Goal: Information Seeking & Learning: Learn about a topic

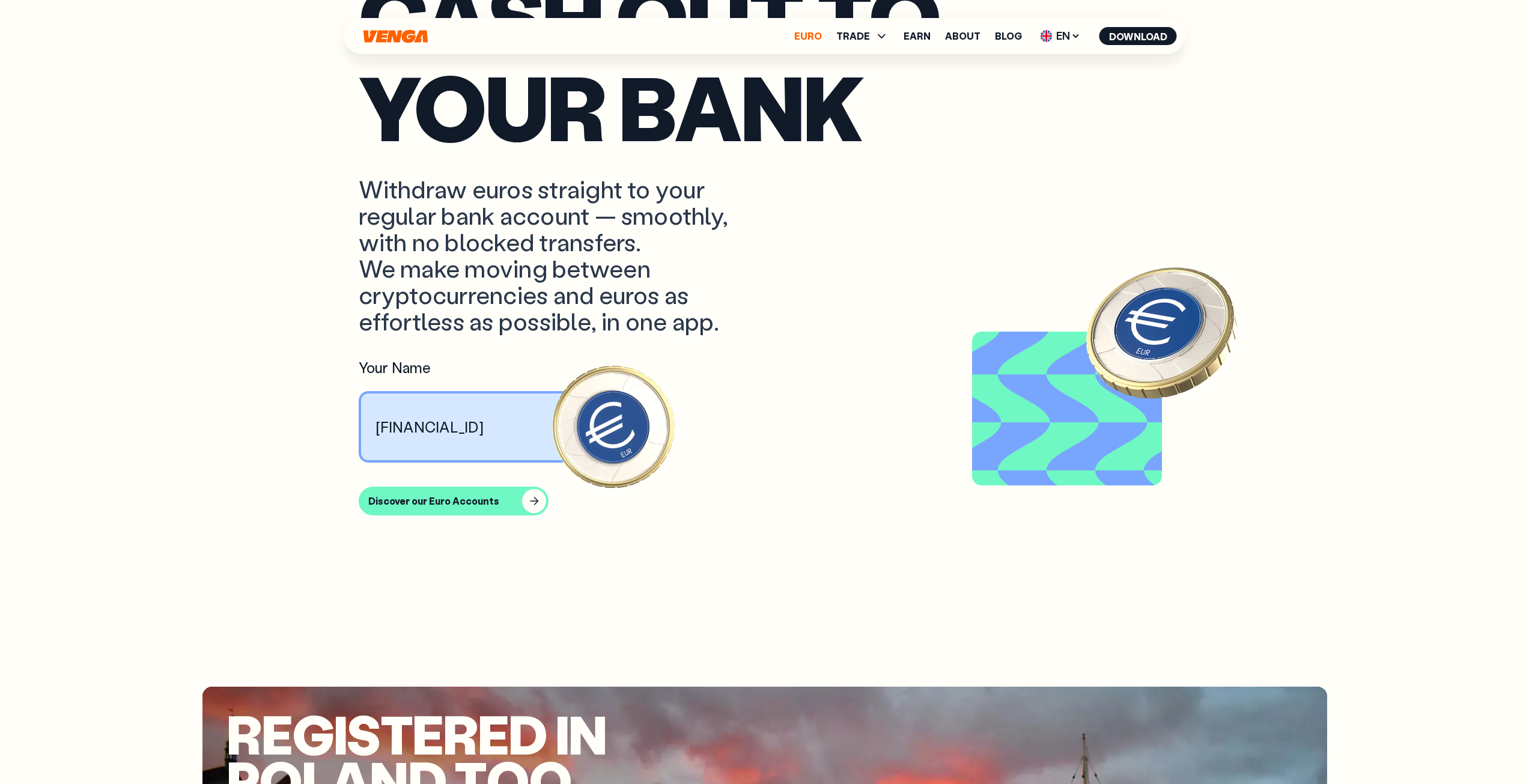
scroll to position [1681, 0]
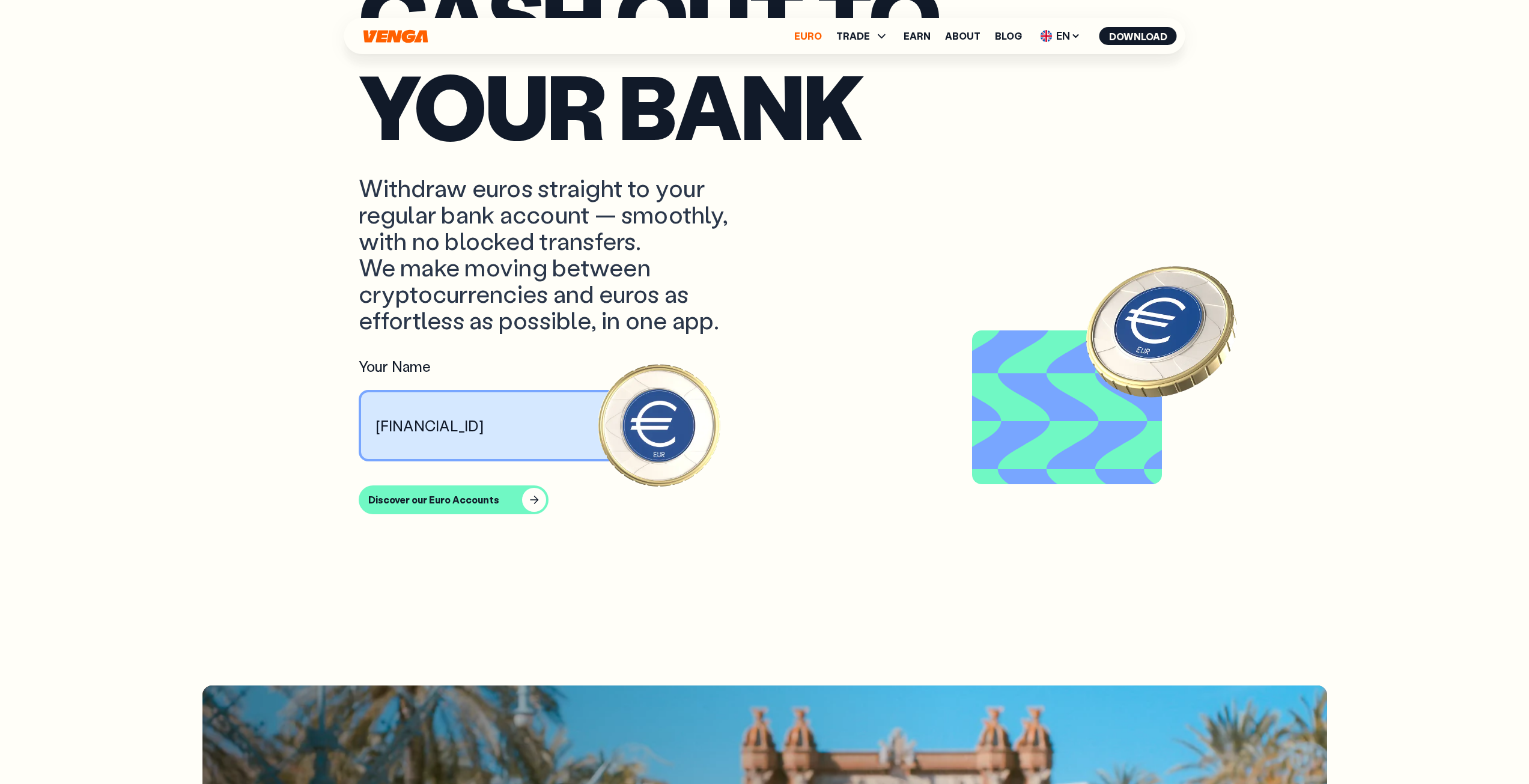
click at [806, 36] on link "Euro" at bounding box center [808, 36] width 27 height 9
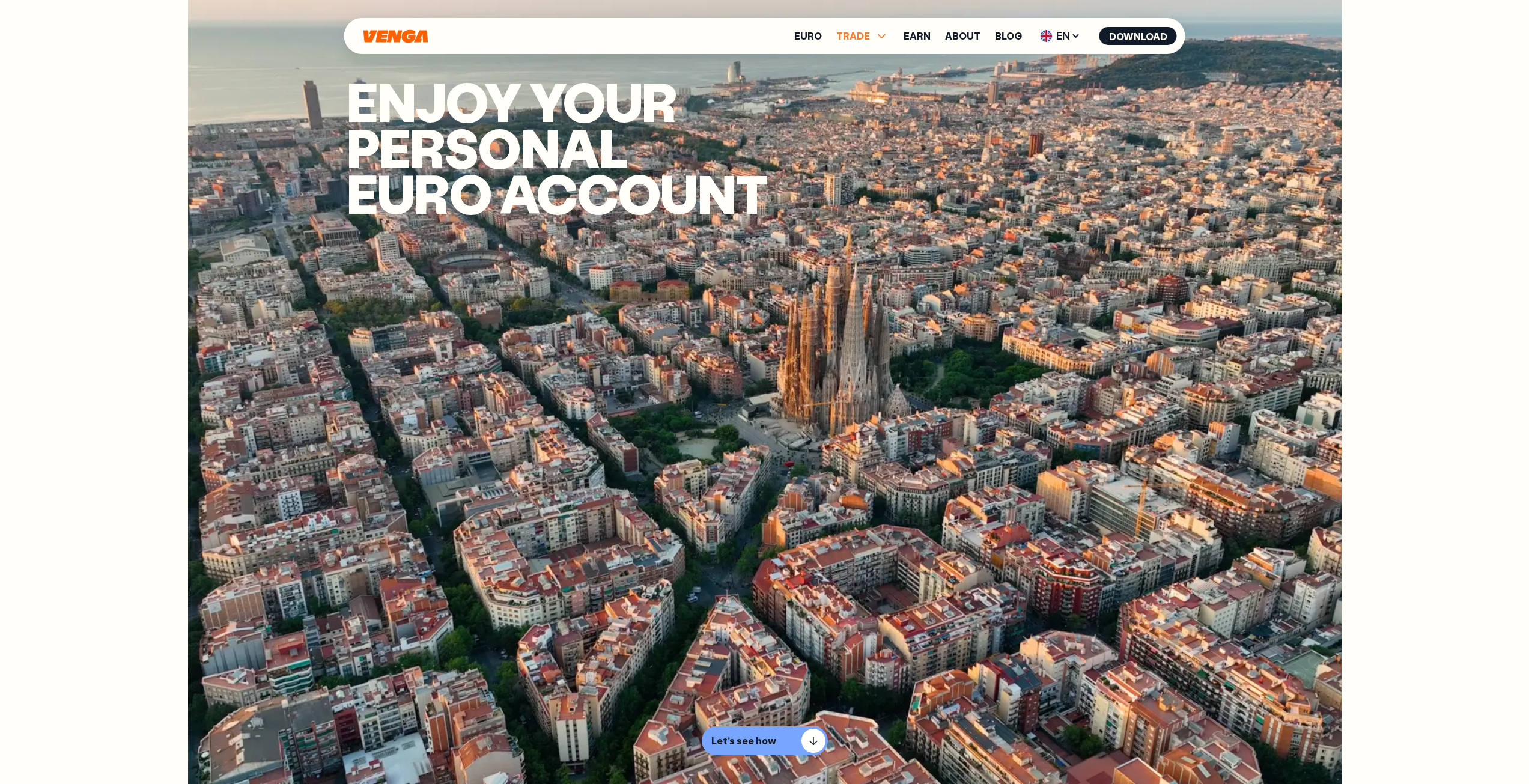
click at [876, 33] on span "TRADE" at bounding box center [863, 36] width 53 height 14
click at [865, 64] on link "Buy" at bounding box center [862, 62] width 17 height 12
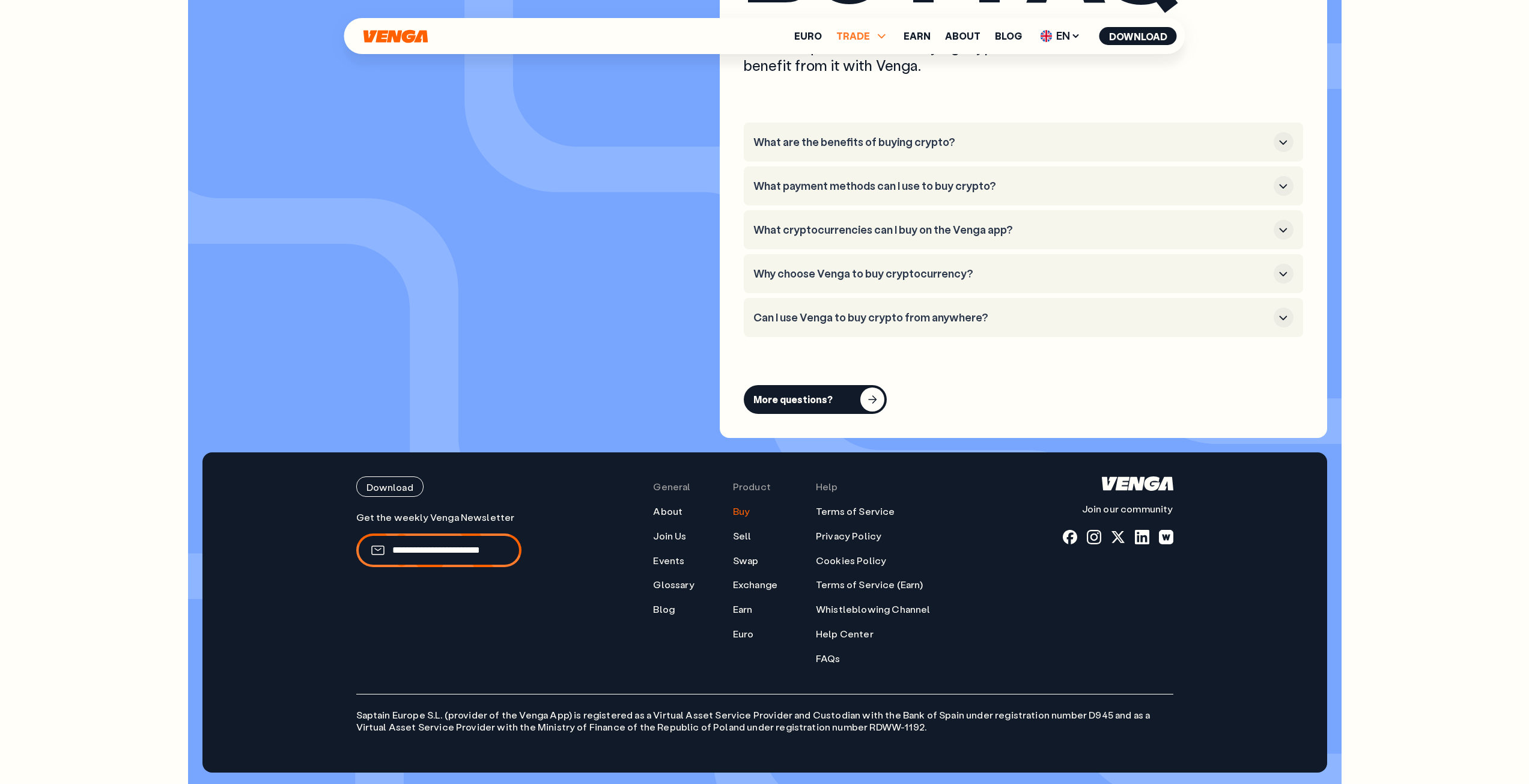
scroll to position [3636, 0]
click at [870, 36] on span "TRADE" at bounding box center [854, 36] width 34 height 9
click at [865, 98] on link "Swap" at bounding box center [862, 97] width 27 height 12
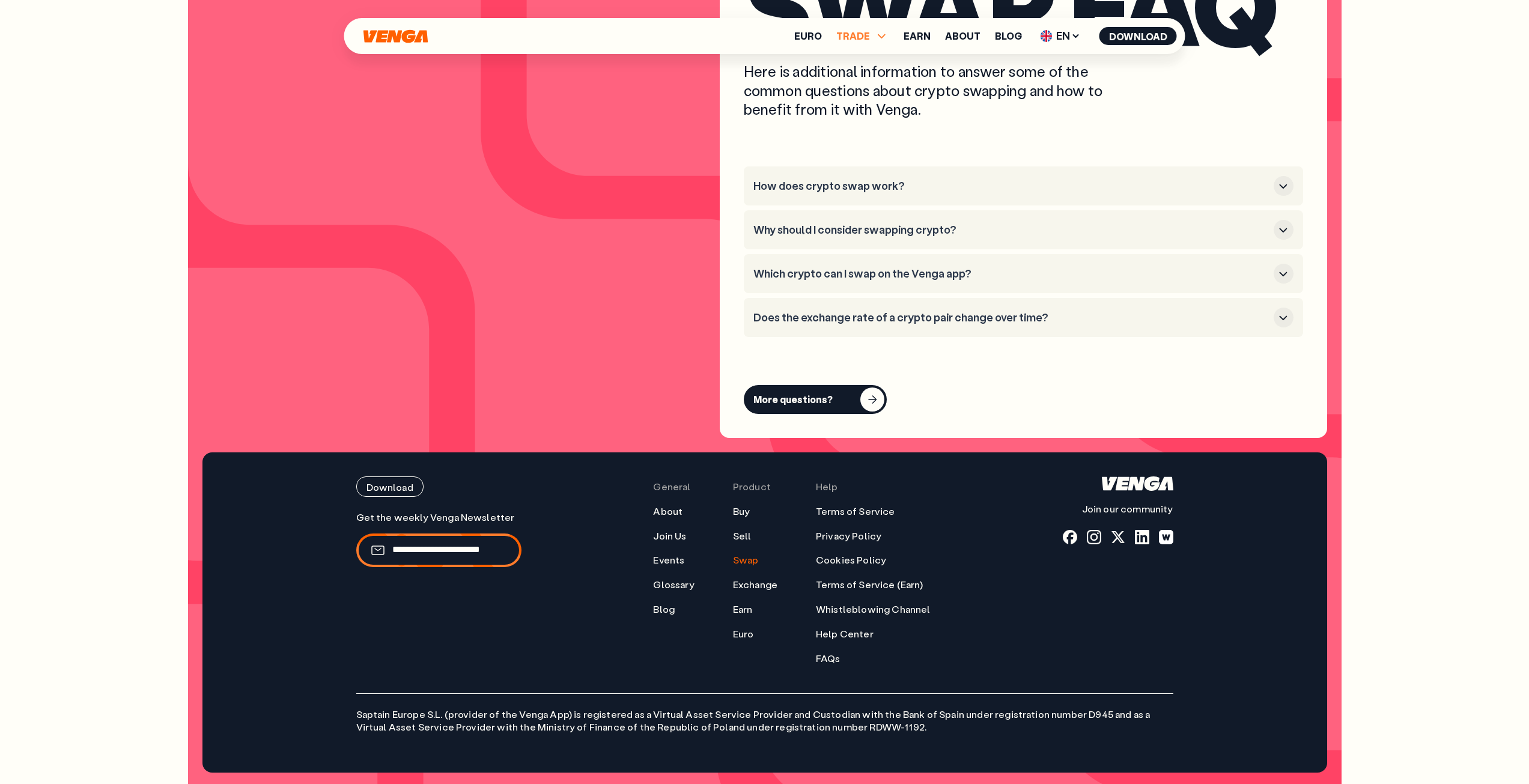
scroll to position [3576, 0]
click at [870, 39] on span "TRADE" at bounding box center [854, 36] width 34 height 9
click at [863, 111] on link "Exchange" at bounding box center [862, 114] width 47 height 12
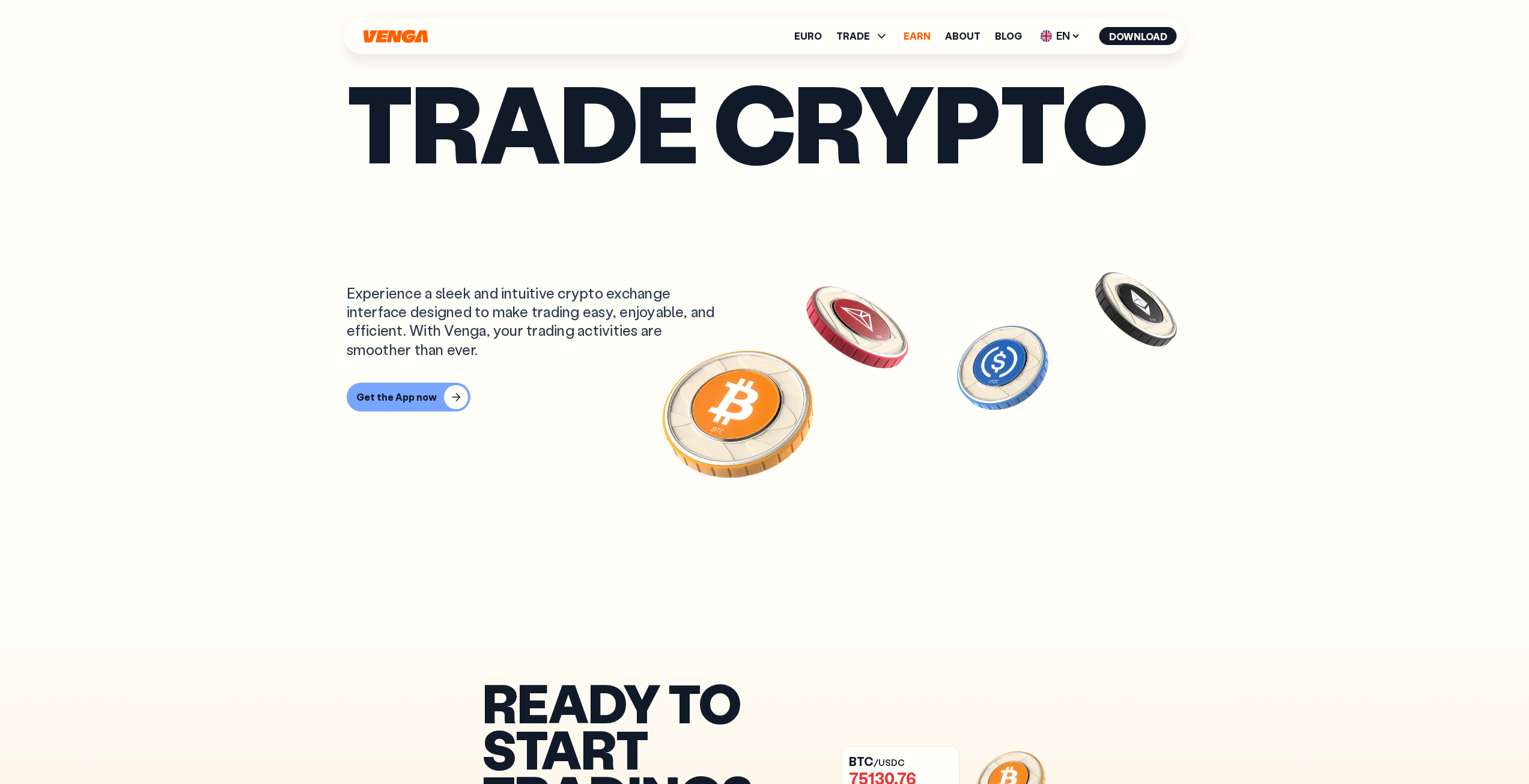
scroll to position [1, 0]
click at [929, 32] on link "Earn" at bounding box center [917, 36] width 27 height 9
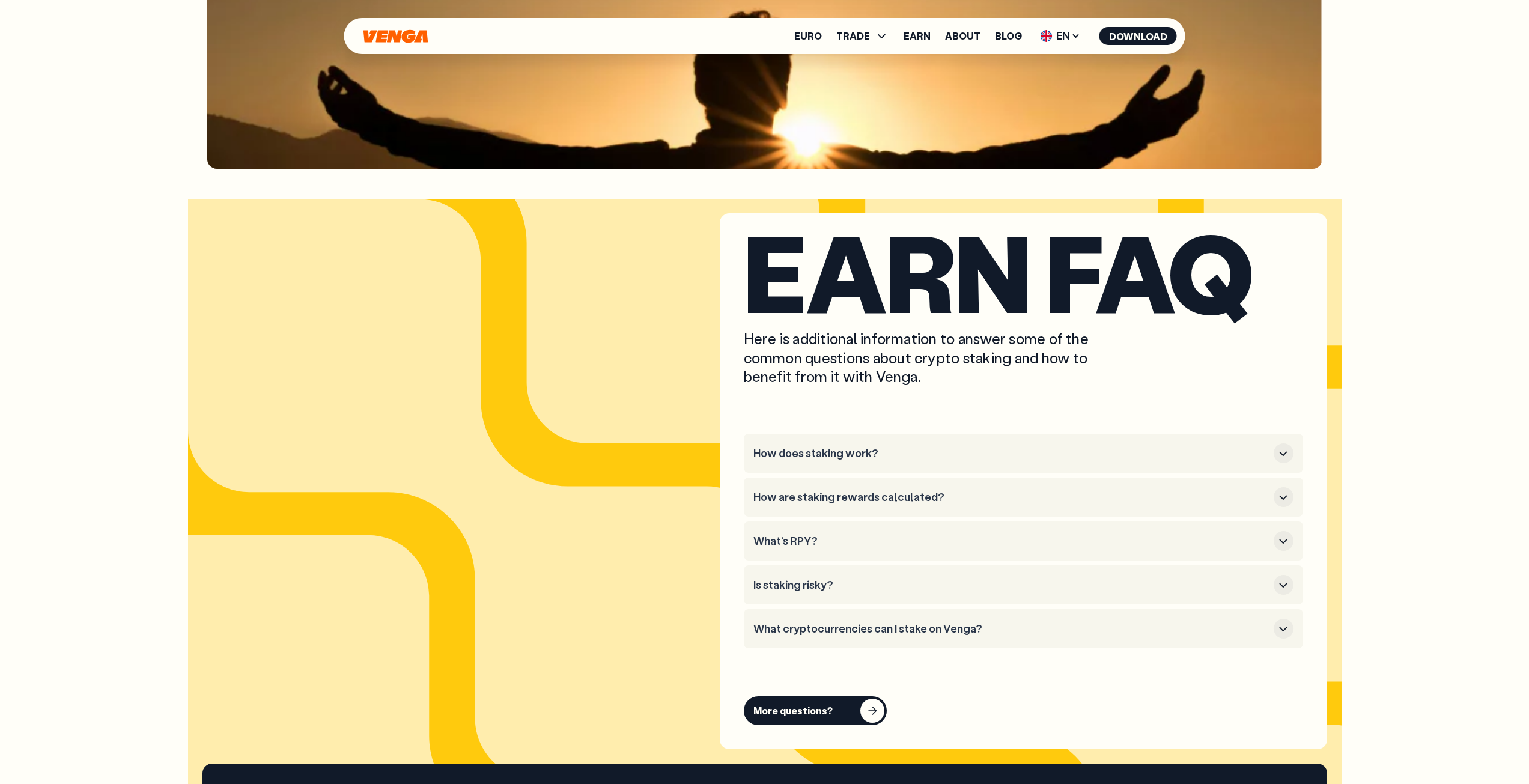
scroll to position [6729, 0]
